Goal: Task Accomplishment & Management: Manage account settings

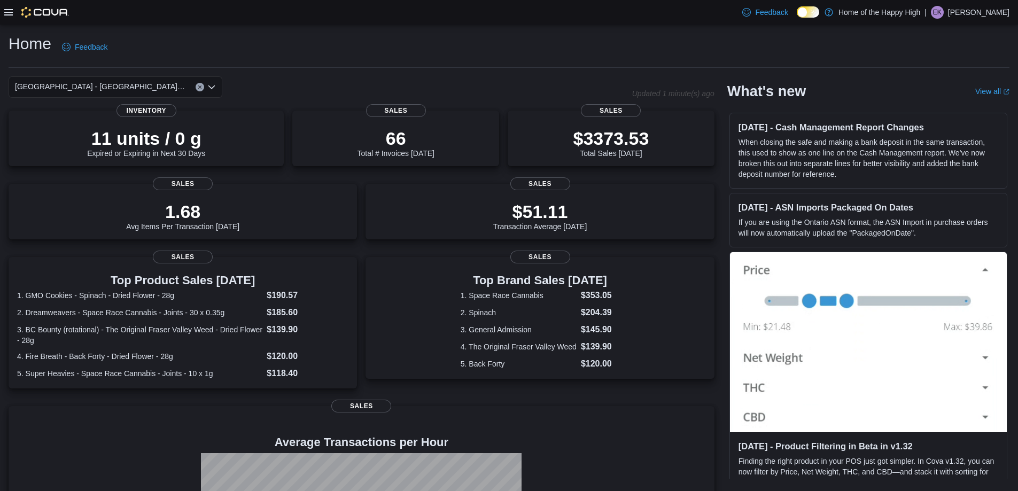
click at [7, 12] on icon at bounding box center [8, 12] width 9 height 6
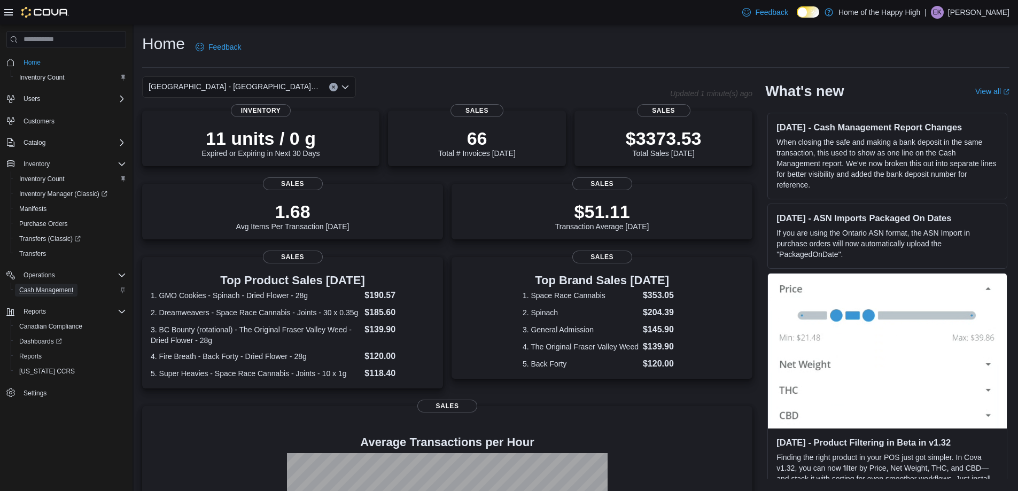
click at [41, 289] on span "Cash Management" at bounding box center [46, 290] width 54 height 9
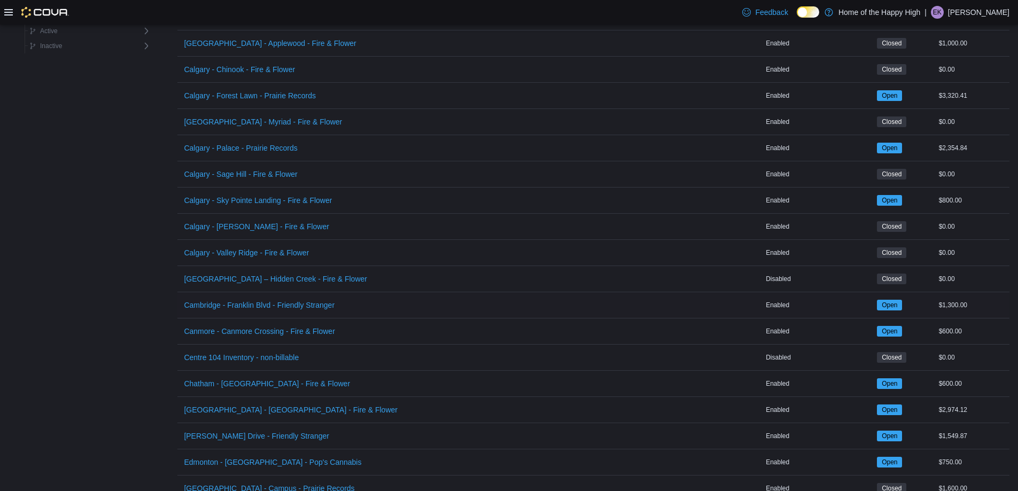
scroll to position [534, 0]
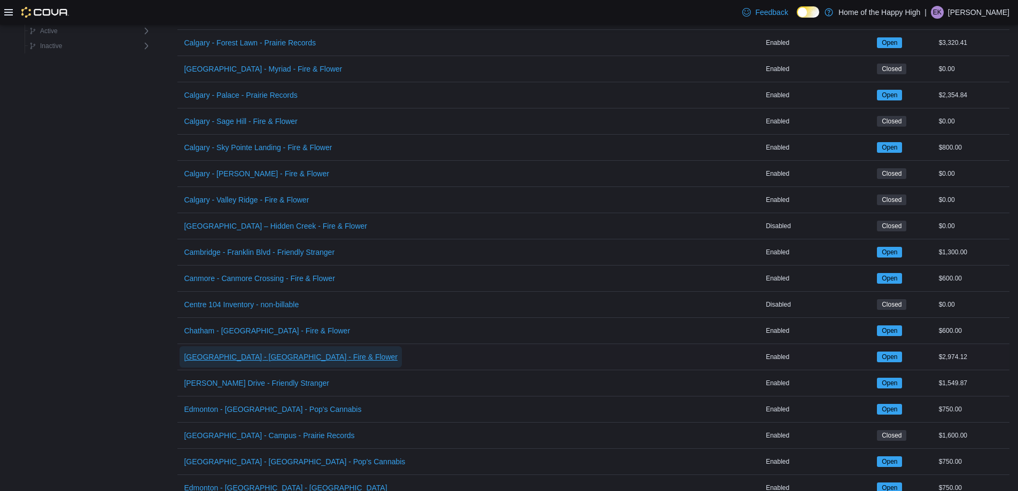
click at [220, 360] on span "[GEOGRAPHIC_DATA] - [GEOGRAPHIC_DATA] - Fire & Flower" at bounding box center [291, 356] width 214 height 11
